Goal: Transaction & Acquisition: Purchase product/service

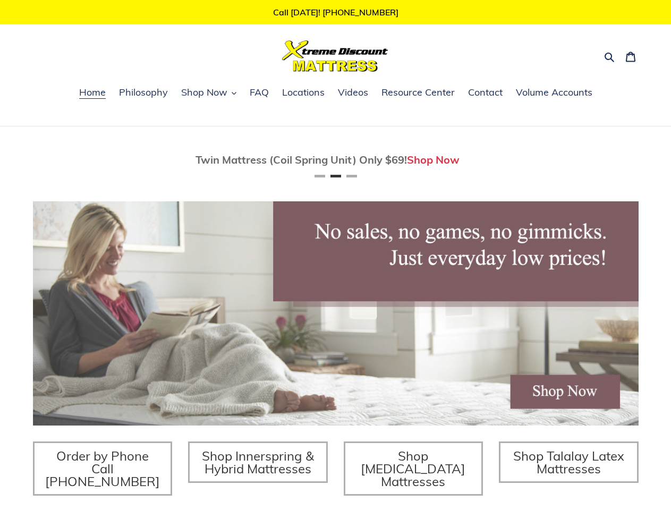
scroll to position [0, 606]
click at [610, 56] on icon "button" at bounding box center [609, 57] width 11 height 11
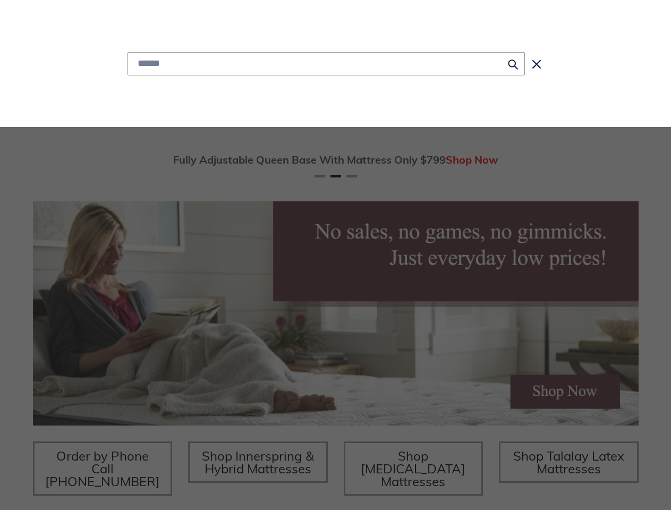
click at [209, 94] on div "Submit Close search" at bounding box center [335, 63] width 613 height 127
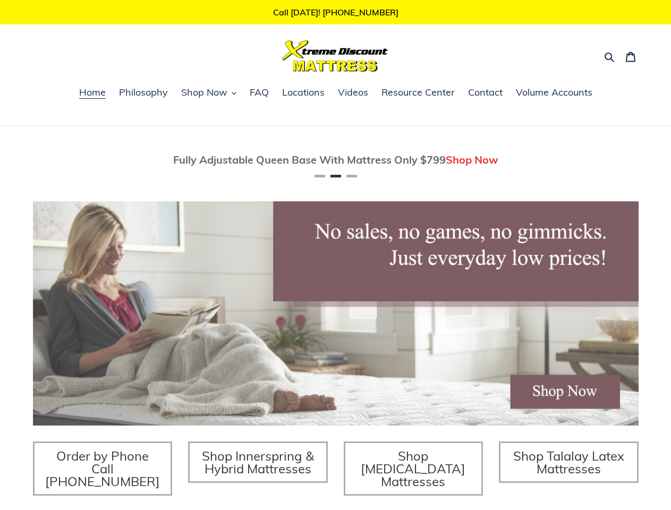
click at [16, 160] on div "Twin Mattress (Coil Spring Unit) Only $69! Shop Now Fully Adjustable Queen Base…" at bounding box center [335, 365] width 671 height 478
click at [655, 160] on div "Twin Mattress (Coil Spring Unit) Only $69! Shop Now Fully Adjustable Queen Base…" at bounding box center [335, 365] width 671 height 478
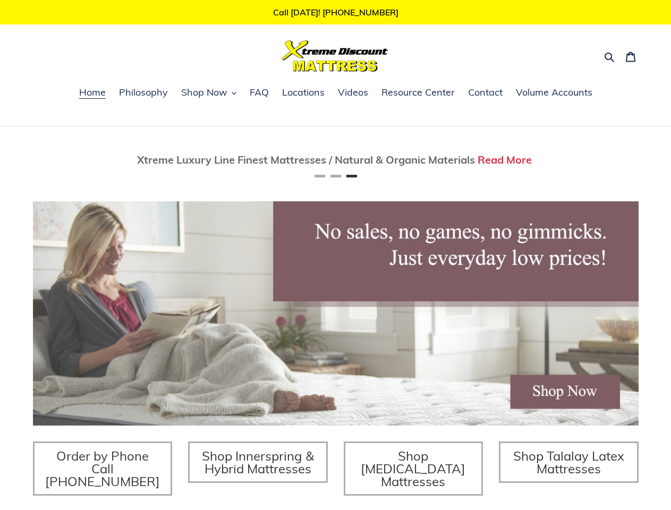
click at [65, 160] on button "Previous" at bounding box center [64, 159] width 21 height 21
click at [607, 160] on button "Next" at bounding box center [606, 159] width 21 height 21
